Goal: Information Seeking & Learning: Find specific fact

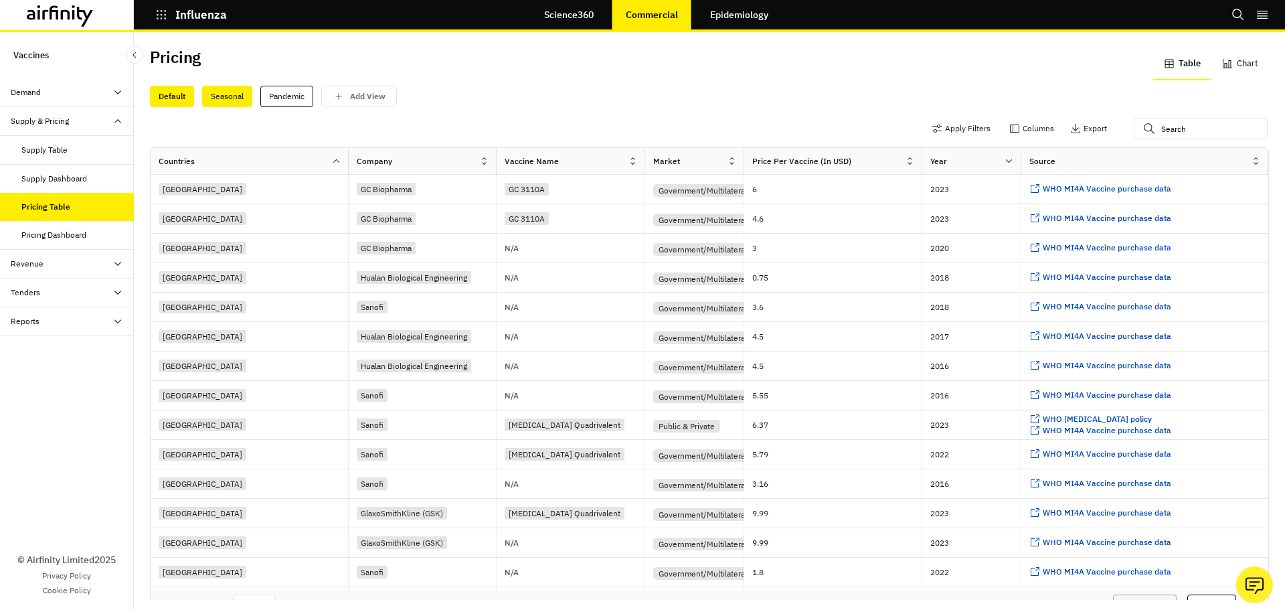
click at [227, 93] on div "Seasonal" at bounding box center [227, 96] width 50 height 21
click at [936, 124] on button "Apply Filters" at bounding box center [961, 128] width 59 height 21
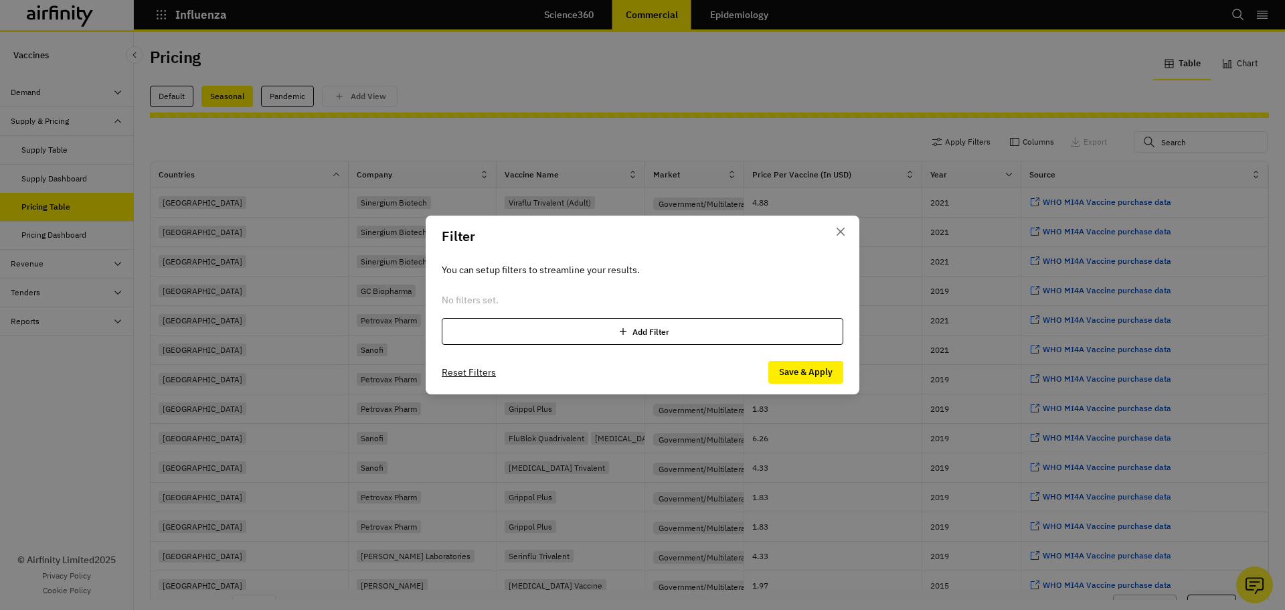
click at [552, 332] on div "Add Filter" at bounding box center [643, 331] width 402 height 27
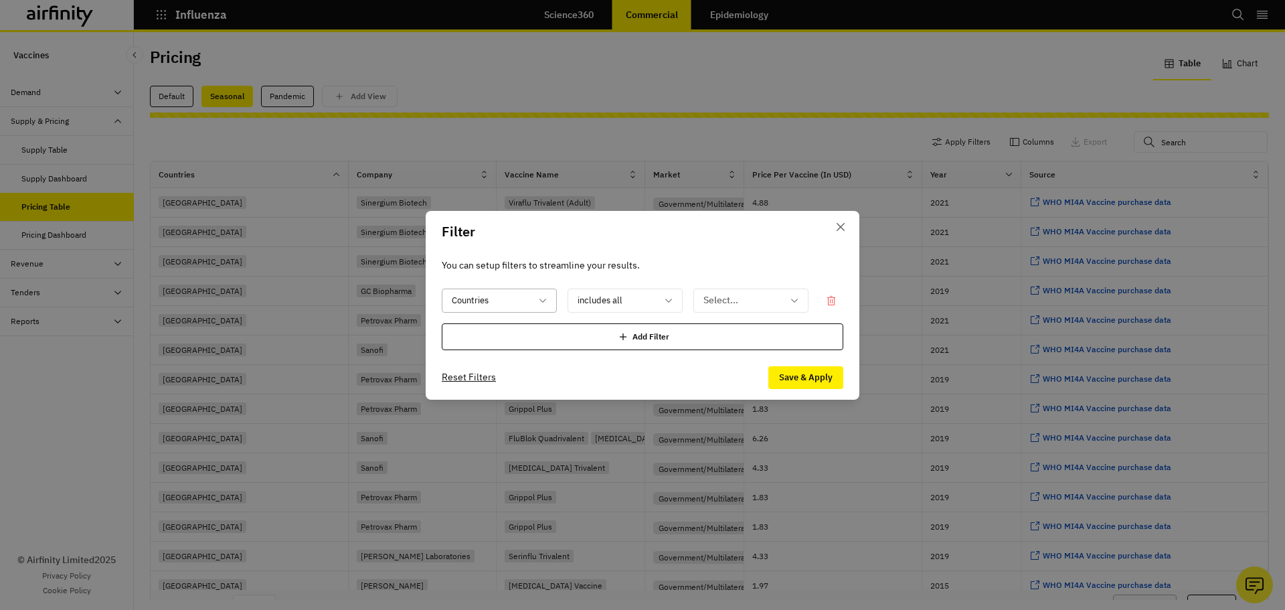
click at [482, 303] on div at bounding box center [491, 300] width 79 height 17
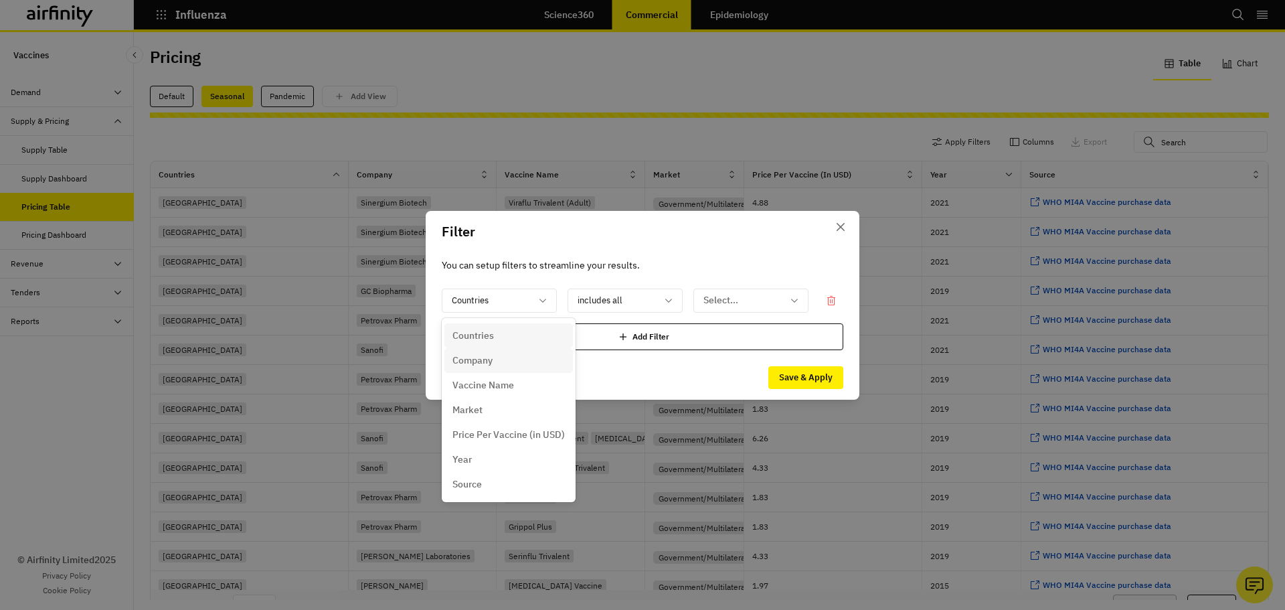
click at [496, 361] on div "Company" at bounding box center [508, 360] width 112 height 14
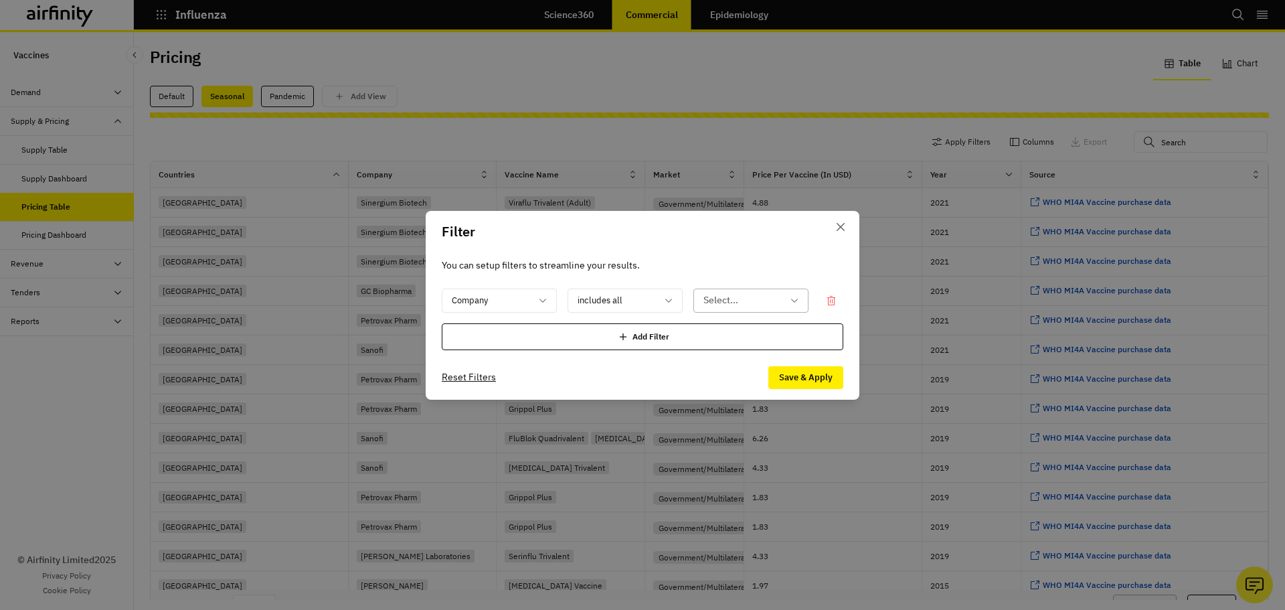
click at [739, 301] on div at bounding box center [742, 300] width 79 height 17
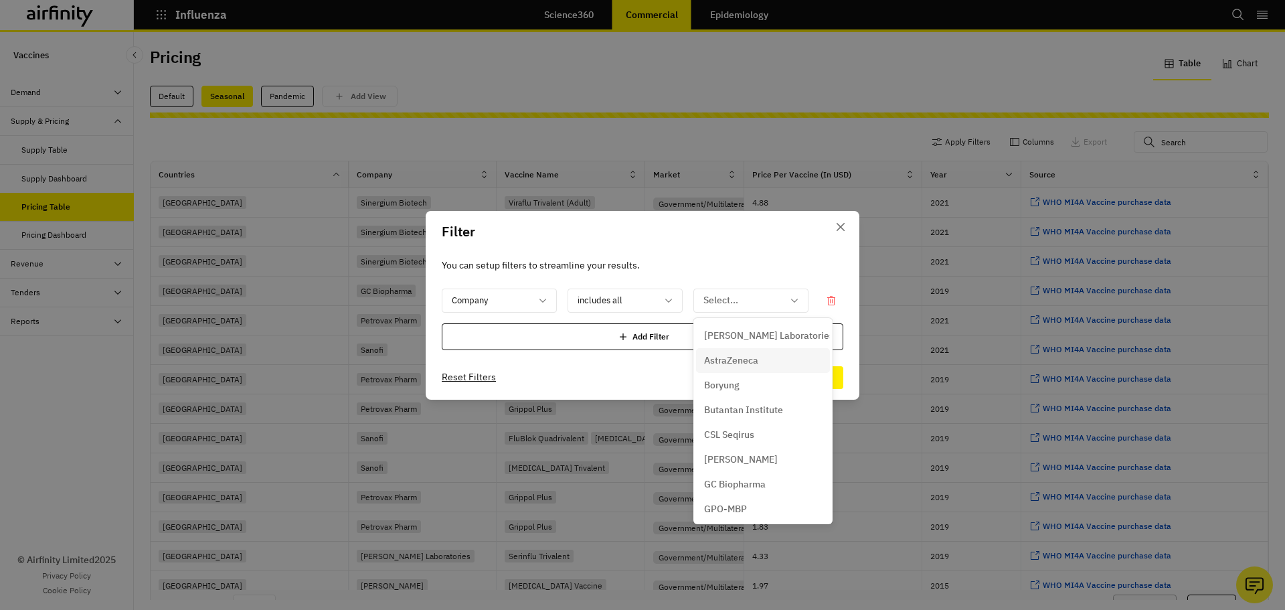
click at [746, 354] on p "AstraZeneca" at bounding box center [731, 360] width 54 height 14
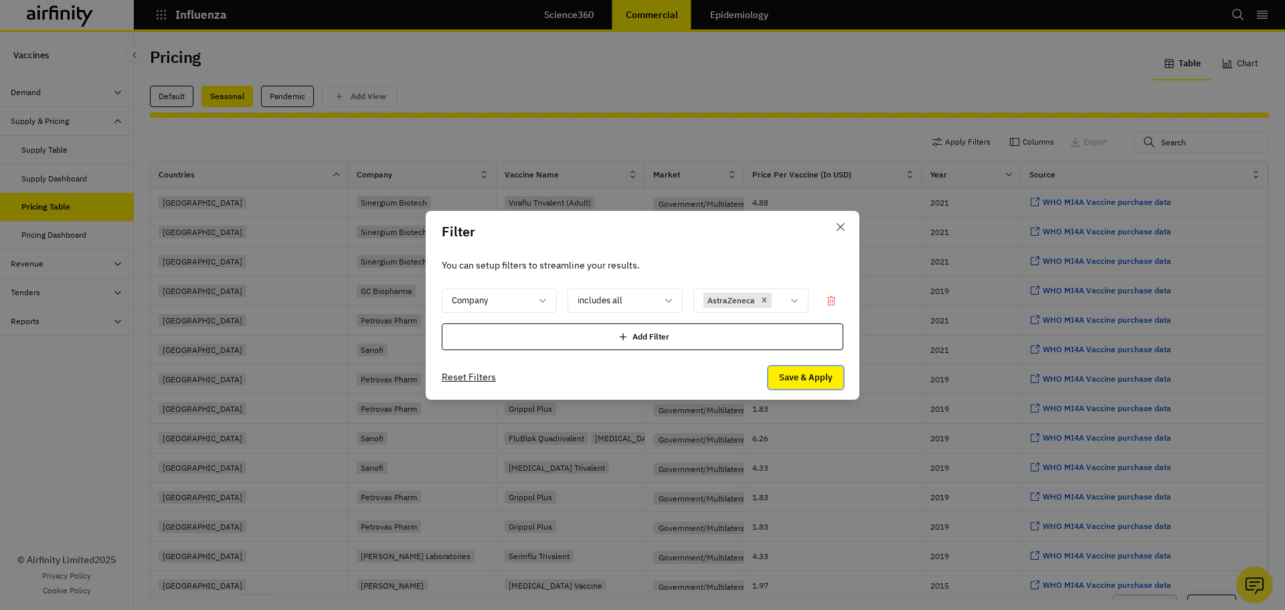
click at [807, 375] on button "Save & Apply" at bounding box center [805, 377] width 75 height 23
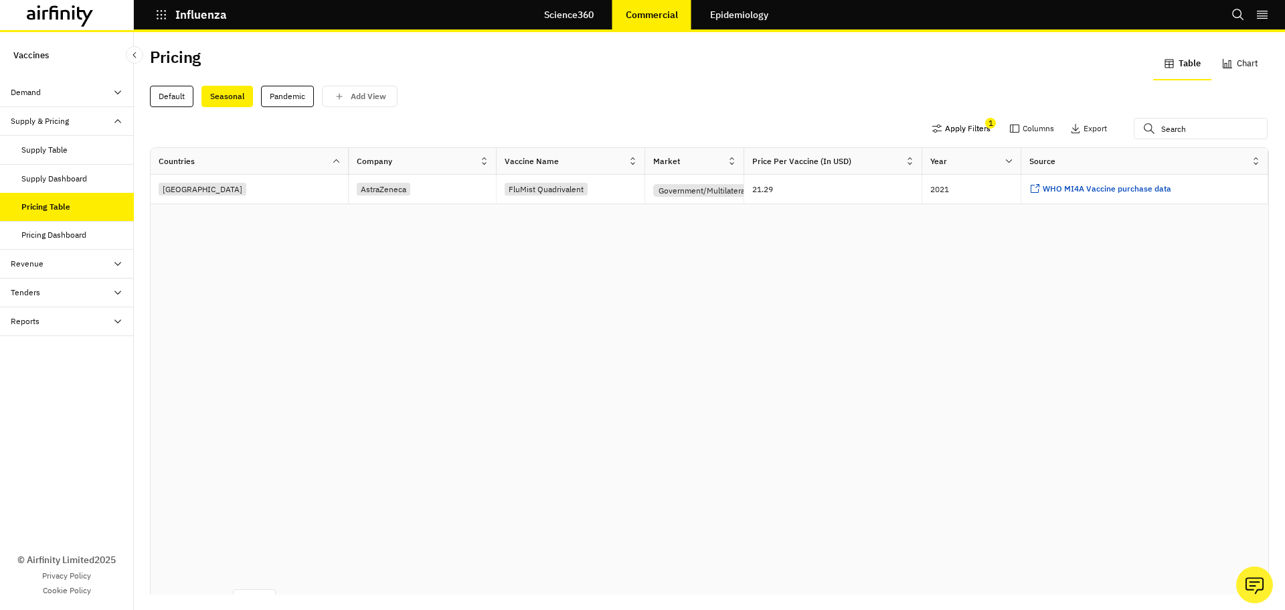
click at [948, 130] on button "Apply Filters" at bounding box center [961, 128] width 59 height 21
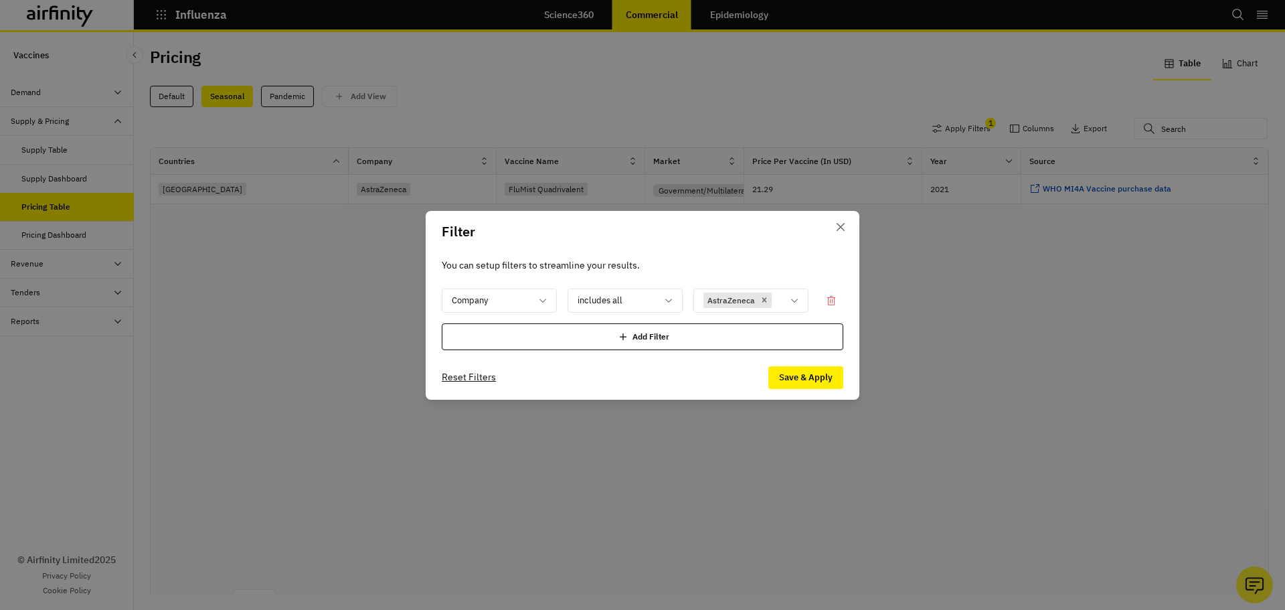
click at [597, 335] on div "Add Filter" at bounding box center [643, 336] width 402 height 27
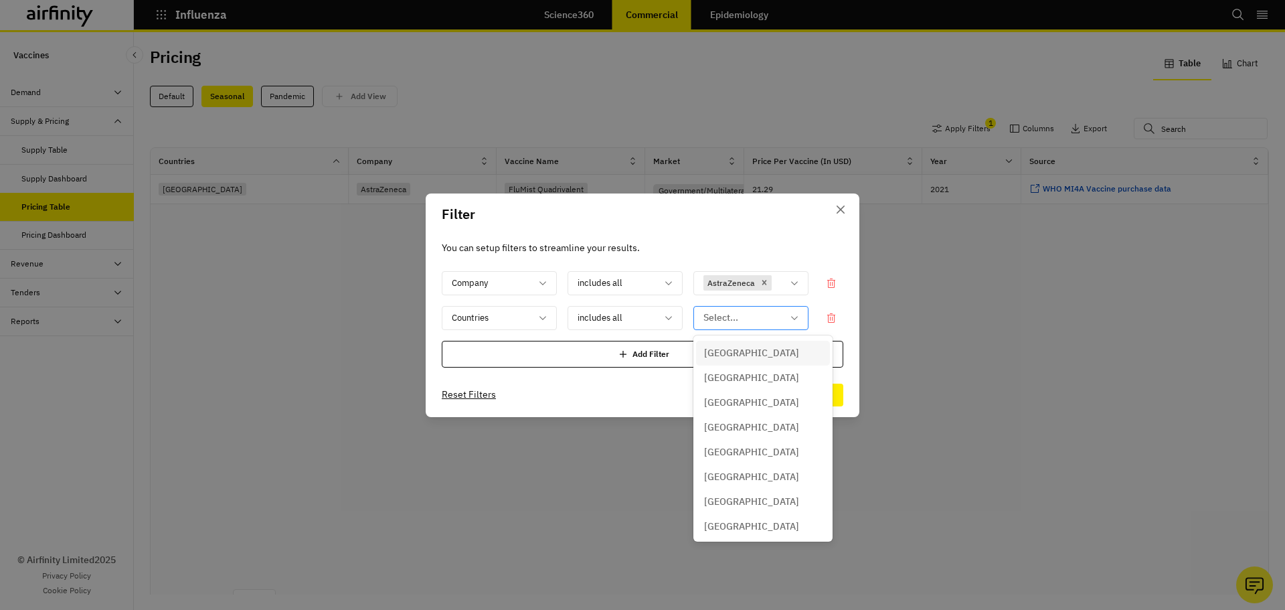
click at [709, 314] on div at bounding box center [742, 317] width 79 height 17
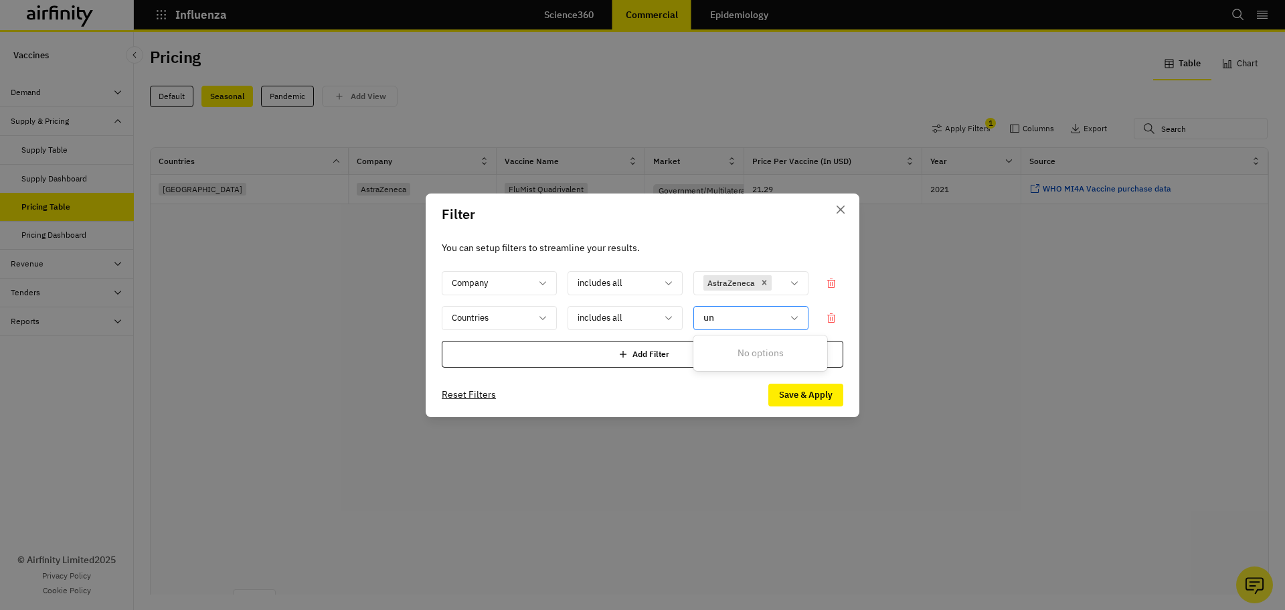
type input "u"
click at [843, 202] on button "Close" at bounding box center [840, 209] width 21 height 21
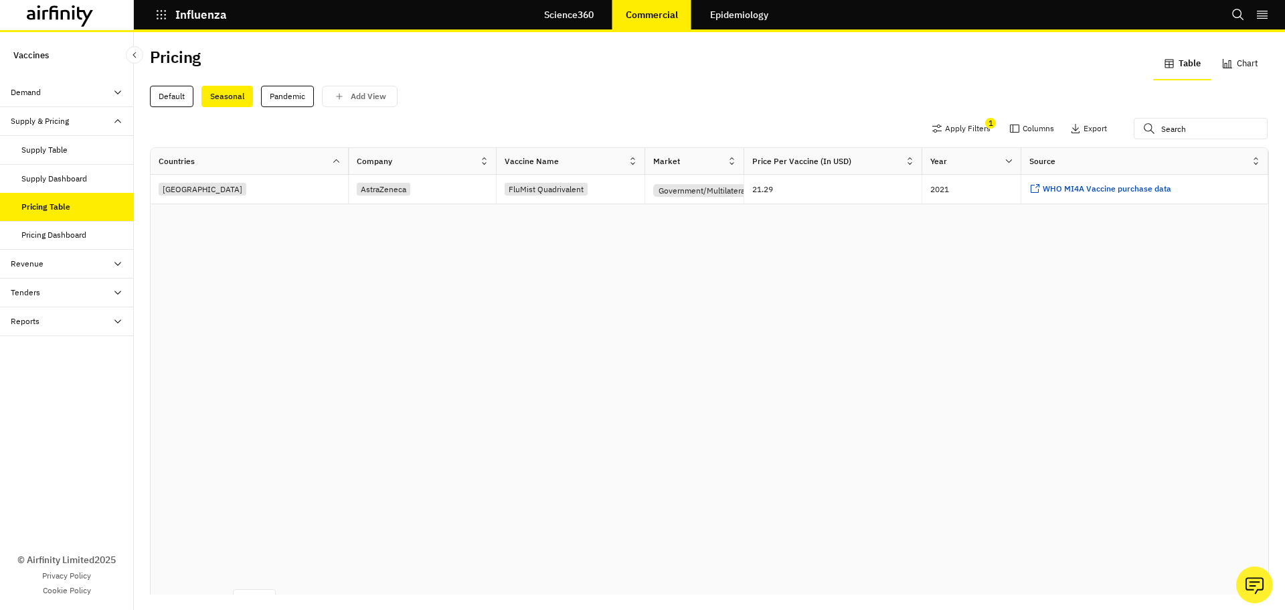
click at [825, 263] on div "Countries Company Vaccine Name Market Price Per Vaccine (in USD) Year Source Sa…" at bounding box center [710, 366] width 1118 height 436
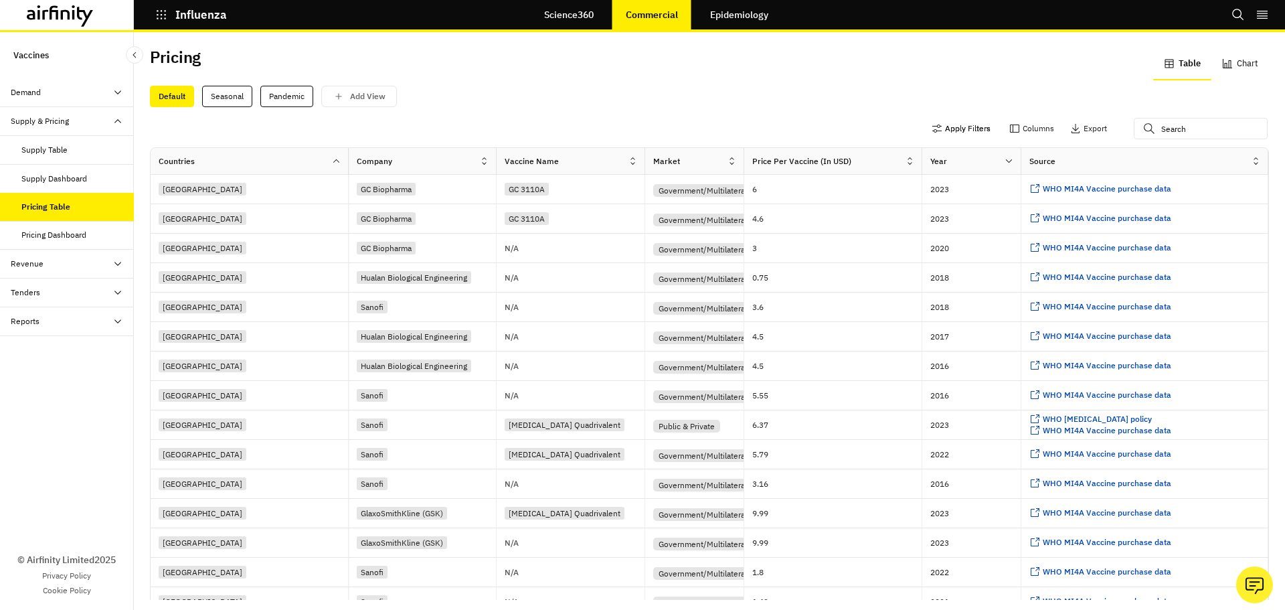
click at [940, 129] on button "Apply Filters" at bounding box center [961, 128] width 59 height 21
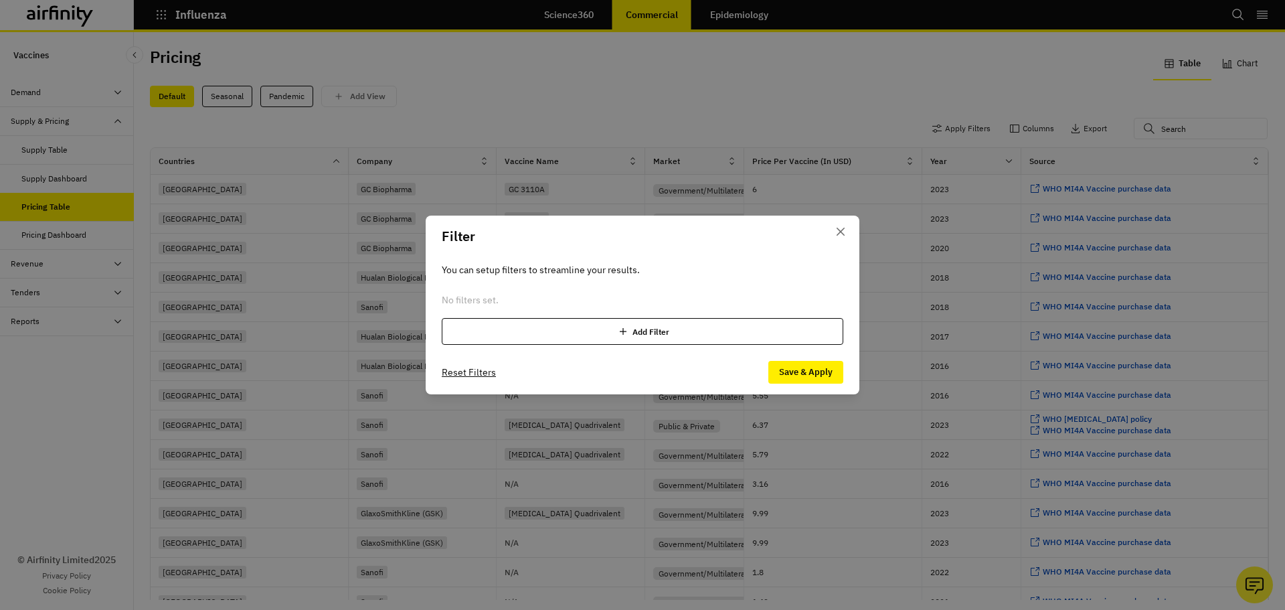
click at [509, 325] on div "Add Filter" at bounding box center [643, 331] width 402 height 27
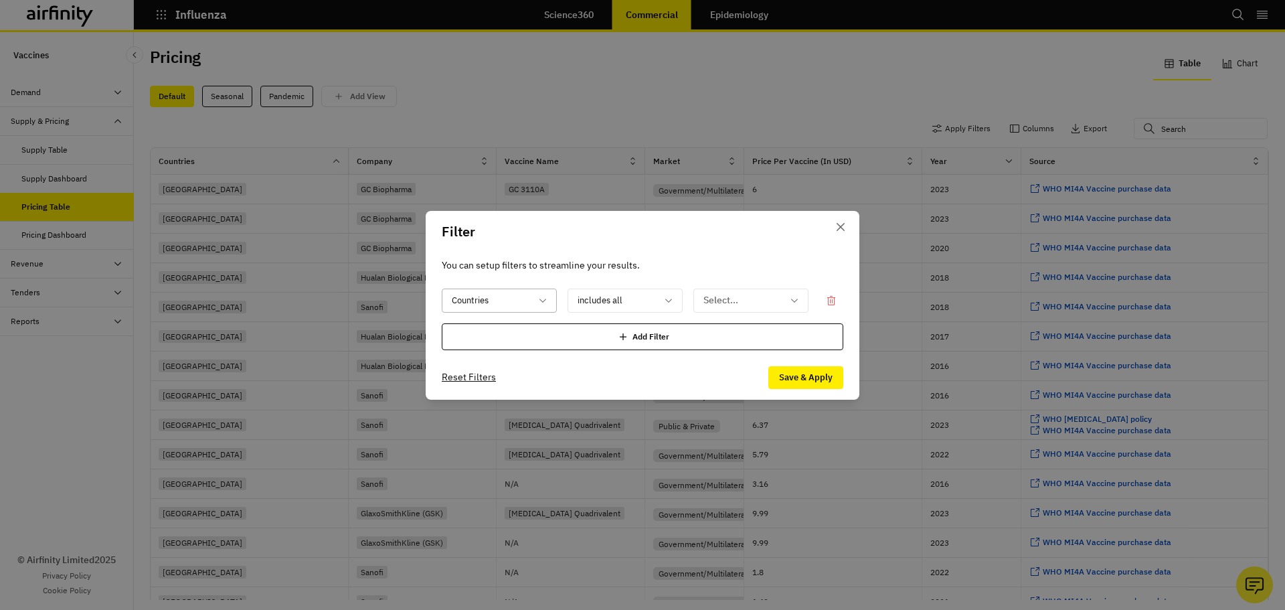
click at [526, 298] on div at bounding box center [491, 300] width 79 height 17
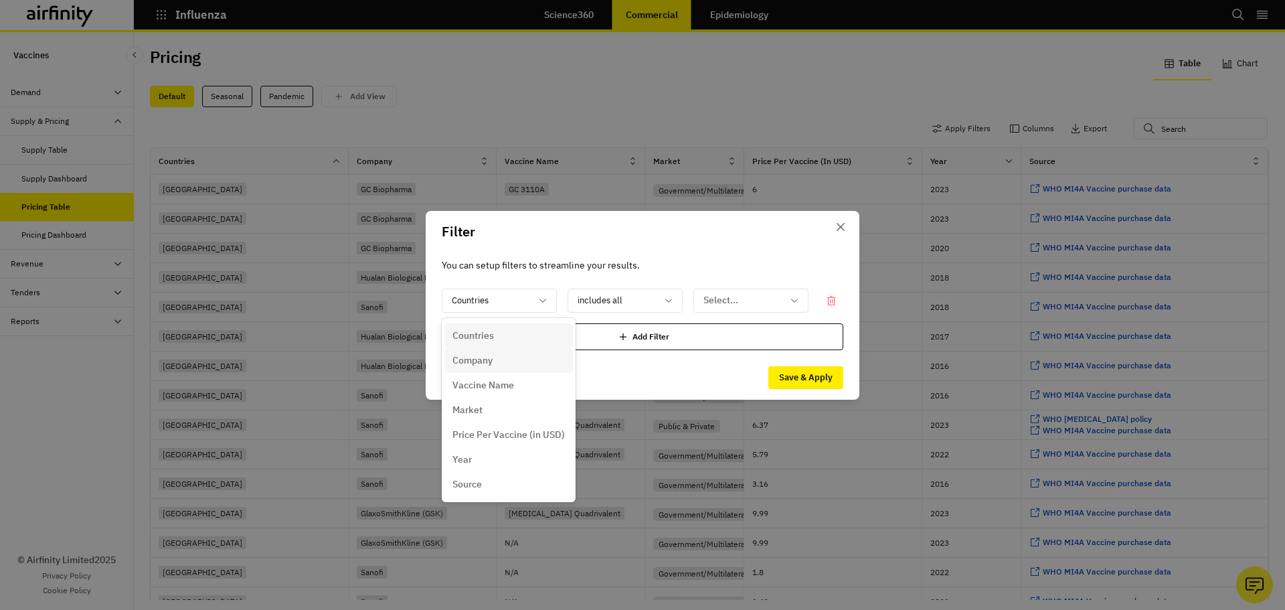
click at [505, 359] on div "Company" at bounding box center [508, 360] width 112 height 14
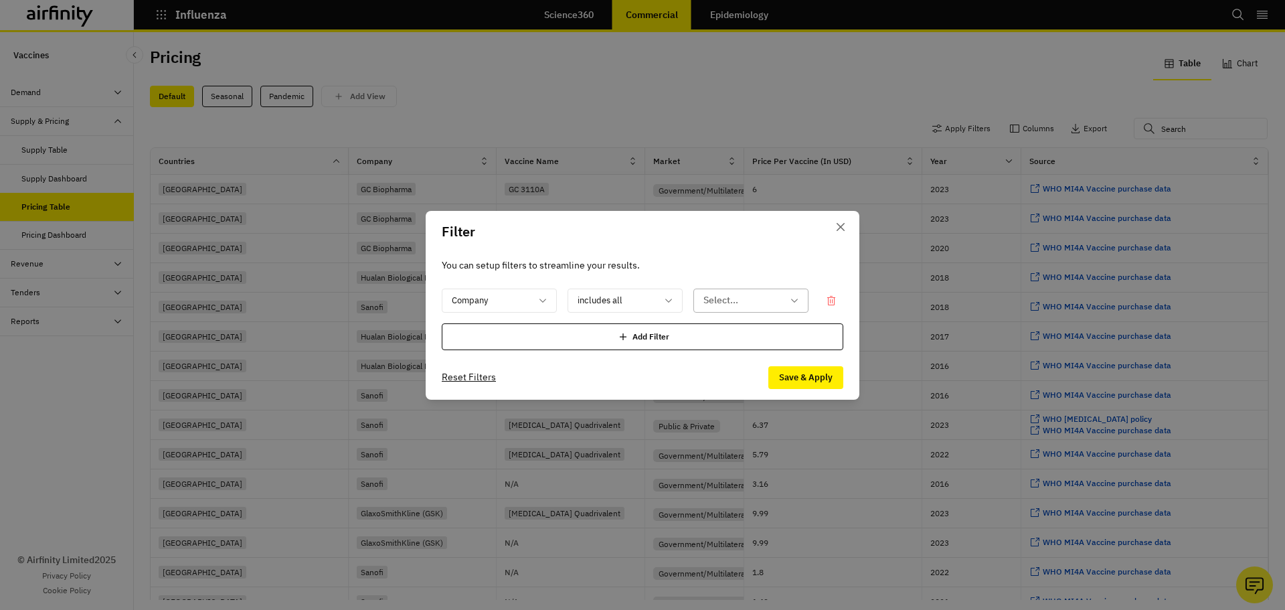
click at [758, 299] on div at bounding box center [742, 300] width 79 height 17
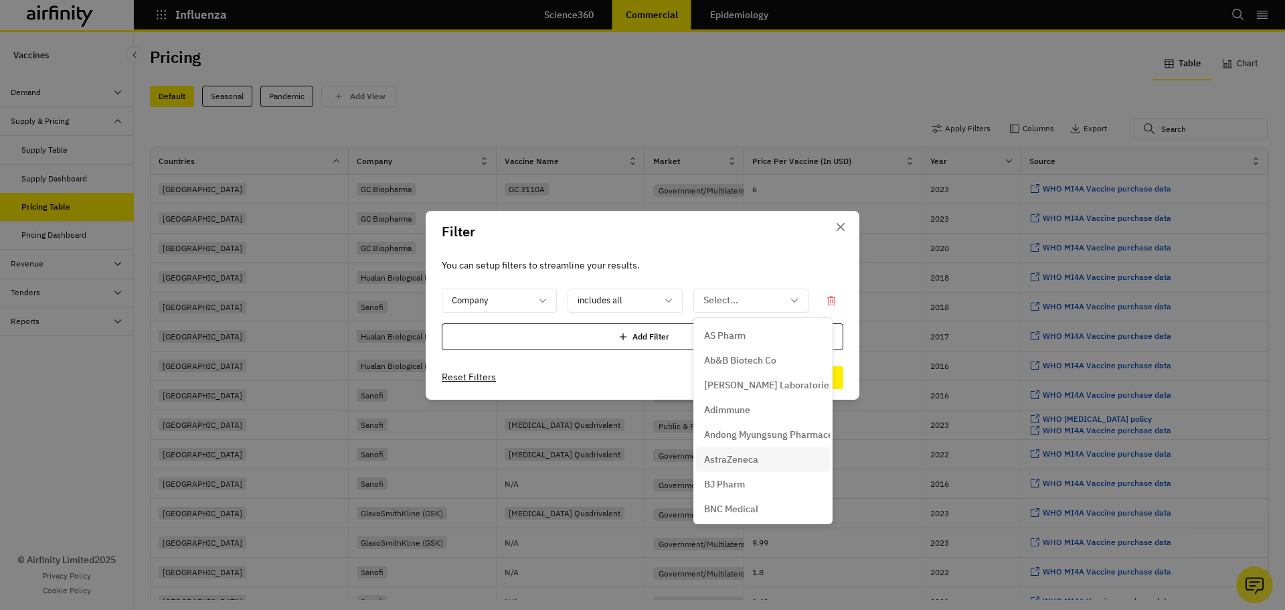
drag, startPoint x: 746, startPoint y: 461, endPoint x: 758, endPoint y: 447, distance: 19.0
click at [745, 462] on p "AstraZeneca" at bounding box center [731, 459] width 54 height 14
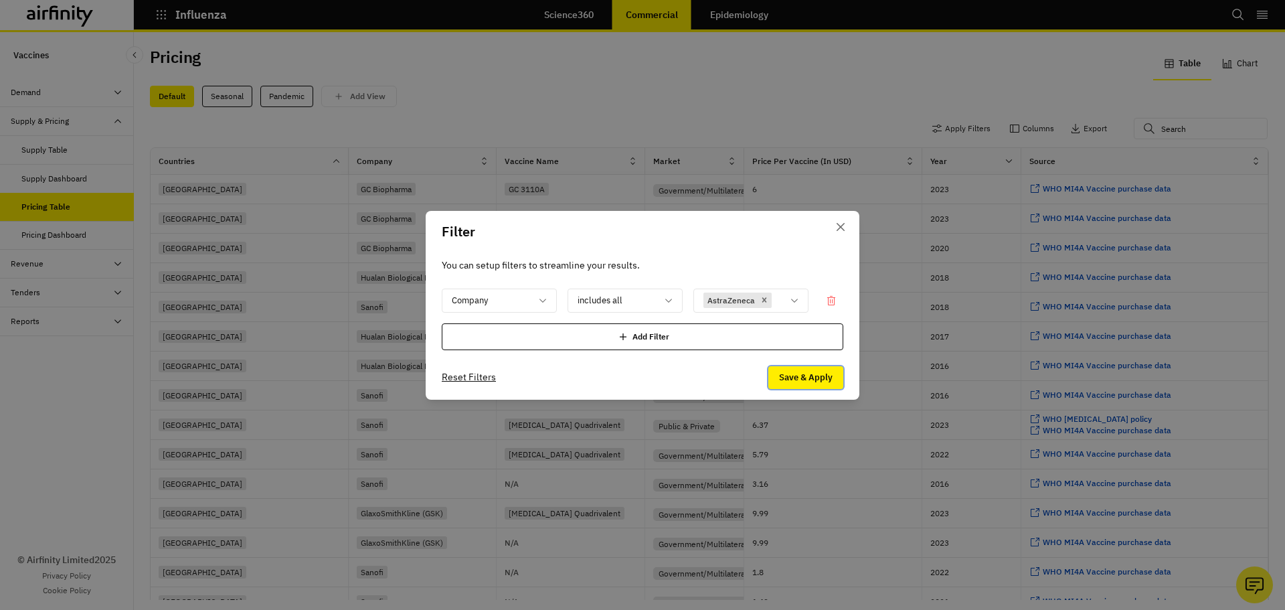
click at [811, 377] on button "Save & Apply" at bounding box center [805, 377] width 75 height 23
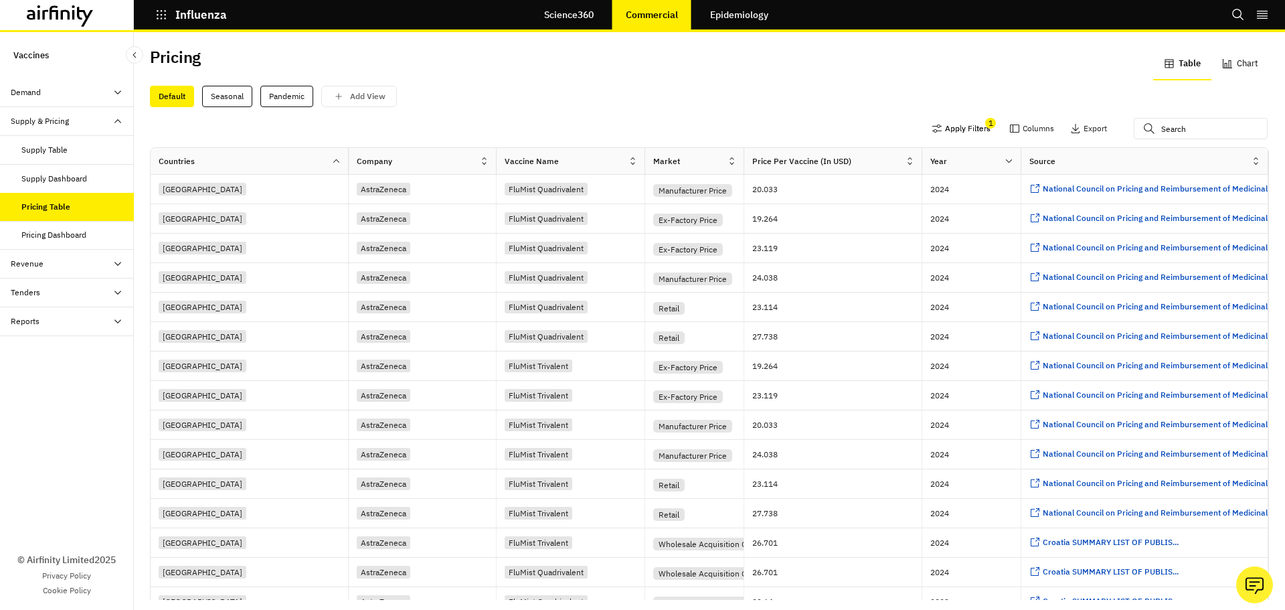
click at [942, 127] on button "Apply Filters" at bounding box center [961, 128] width 59 height 21
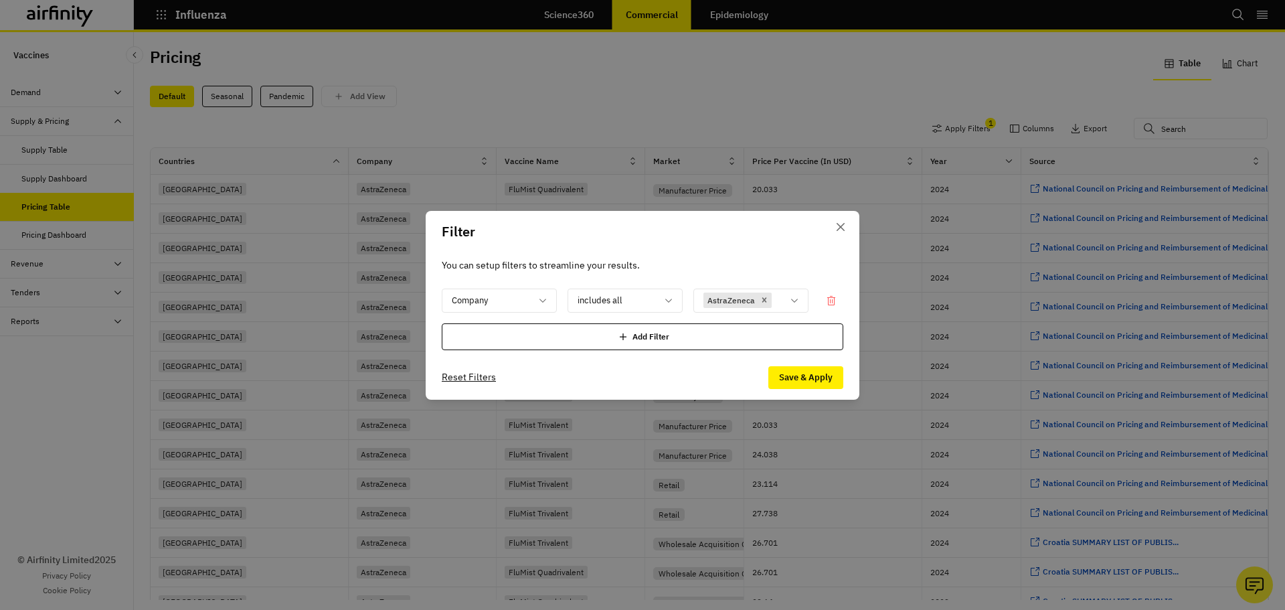
click at [702, 347] on div "Add Filter" at bounding box center [643, 336] width 402 height 27
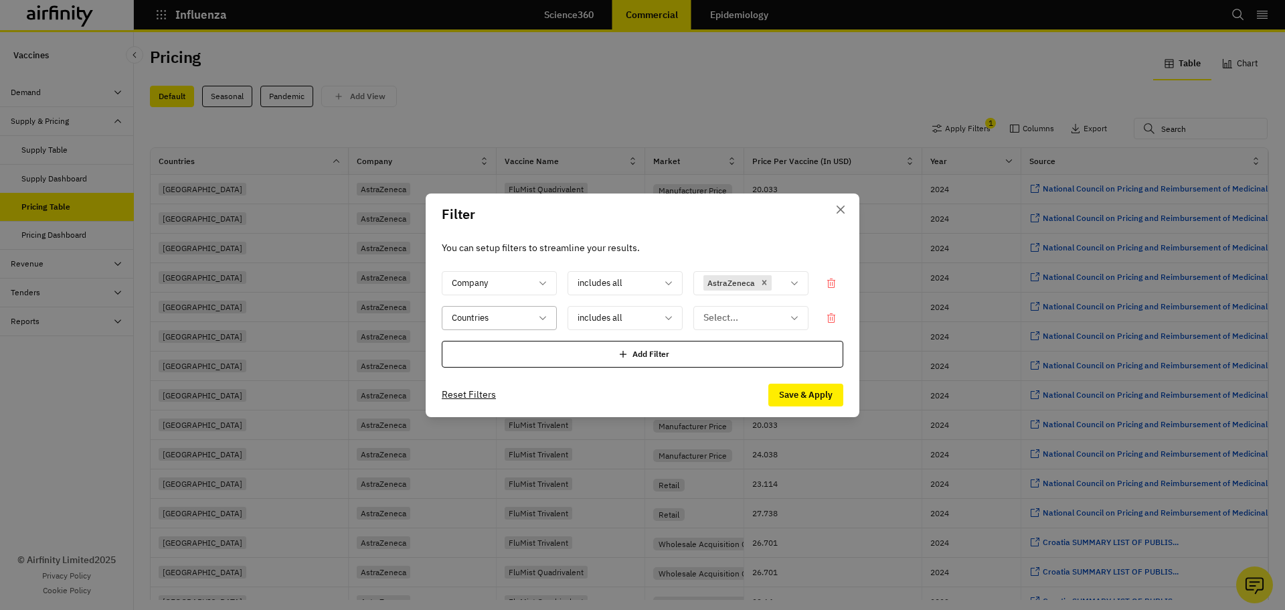
click at [471, 316] on div at bounding box center [491, 317] width 79 height 17
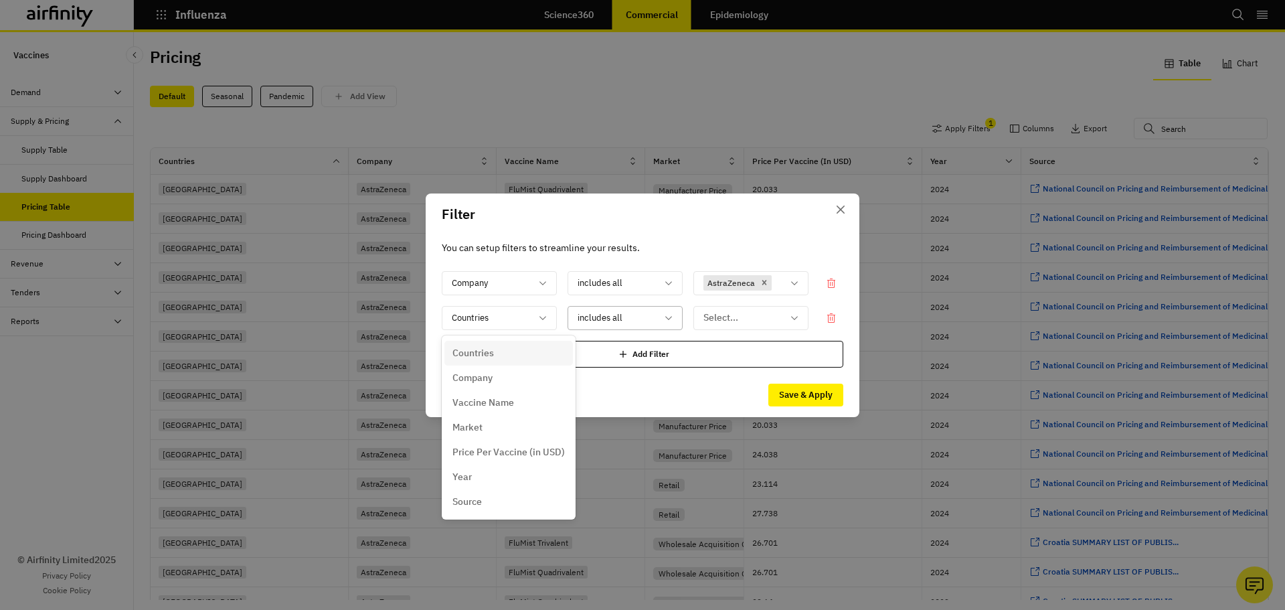
click at [680, 316] on div "includes all" at bounding box center [625, 318] width 115 height 24
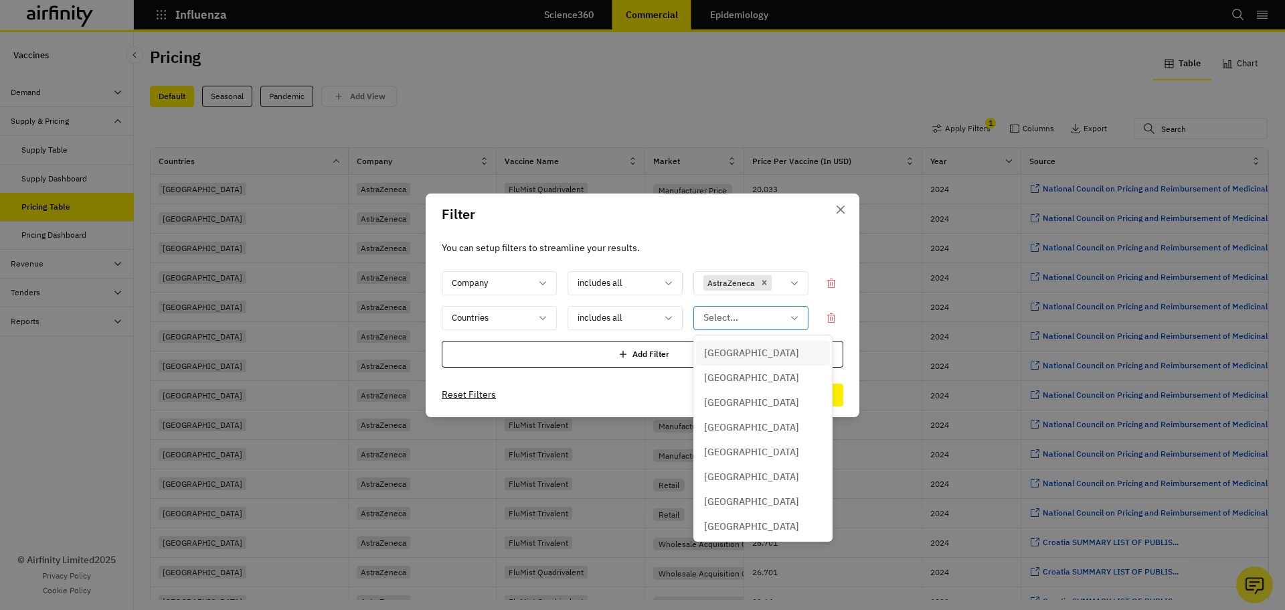
click at [713, 316] on div at bounding box center [742, 317] width 79 height 17
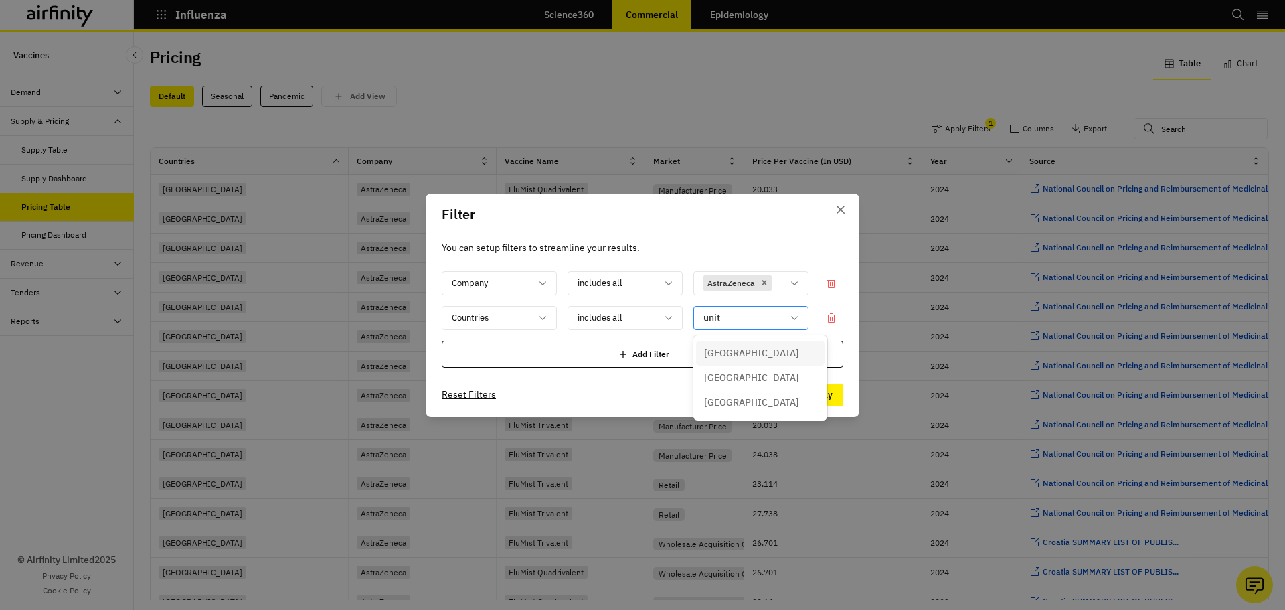
type input "unite"
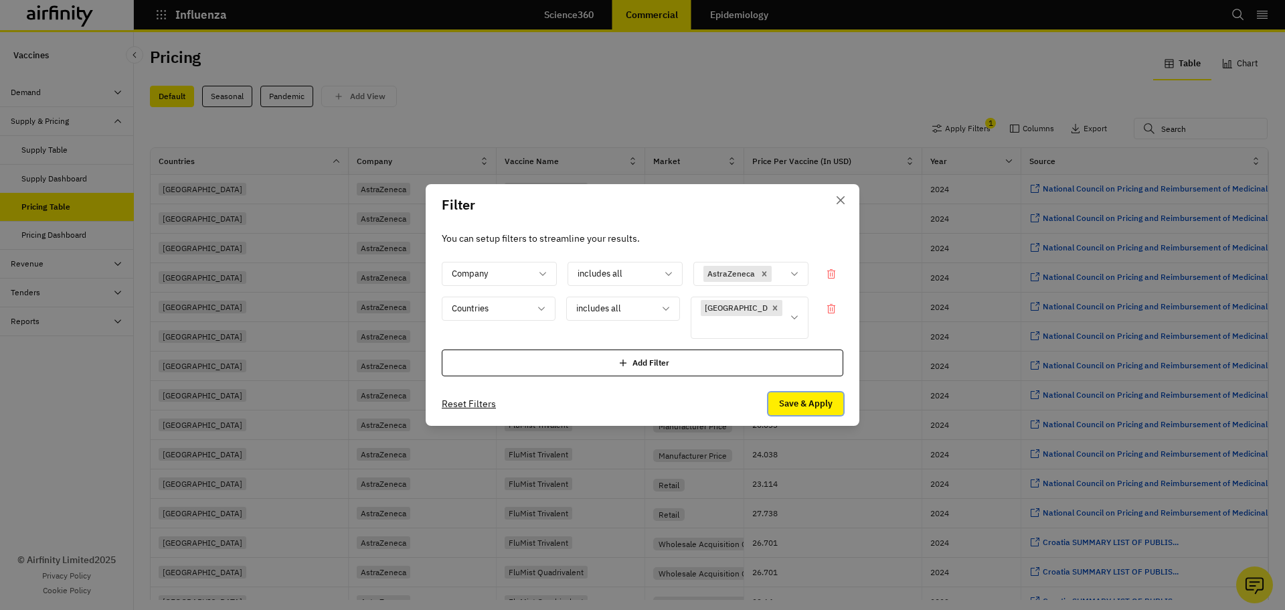
click at [804, 410] on button "Save & Apply" at bounding box center [805, 403] width 75 height 23
